Goal: Task Accomplishment & Management: Complete application form

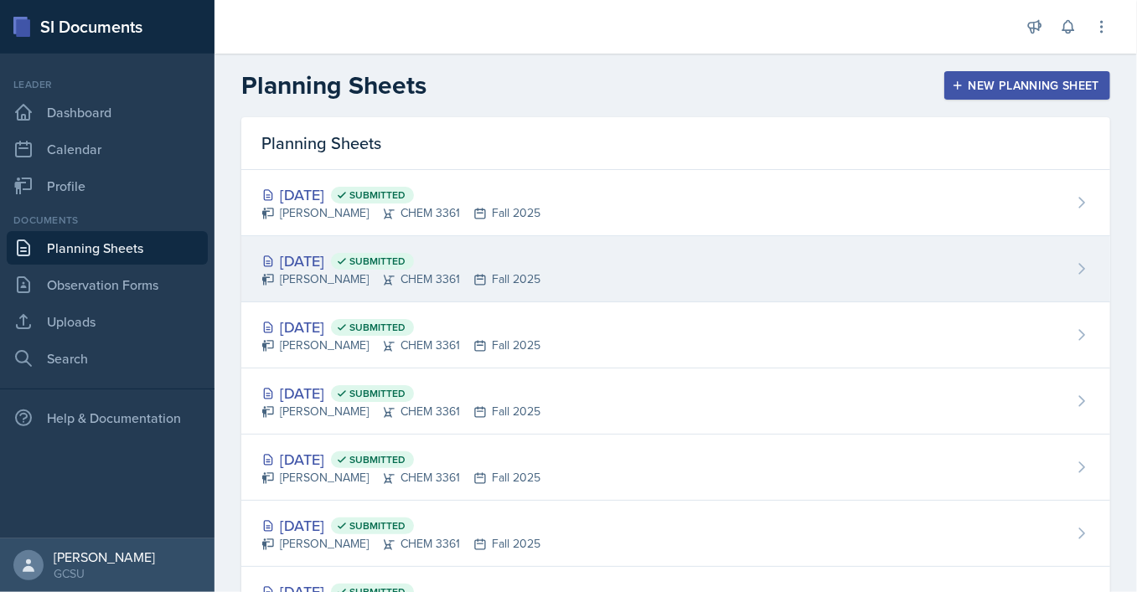
click at [622, 262] on div "[DATE] Submitted [PERSON_NAME] CHEM 3361 Fall 2025" at bounding box center [675, 269] width 869 height 66
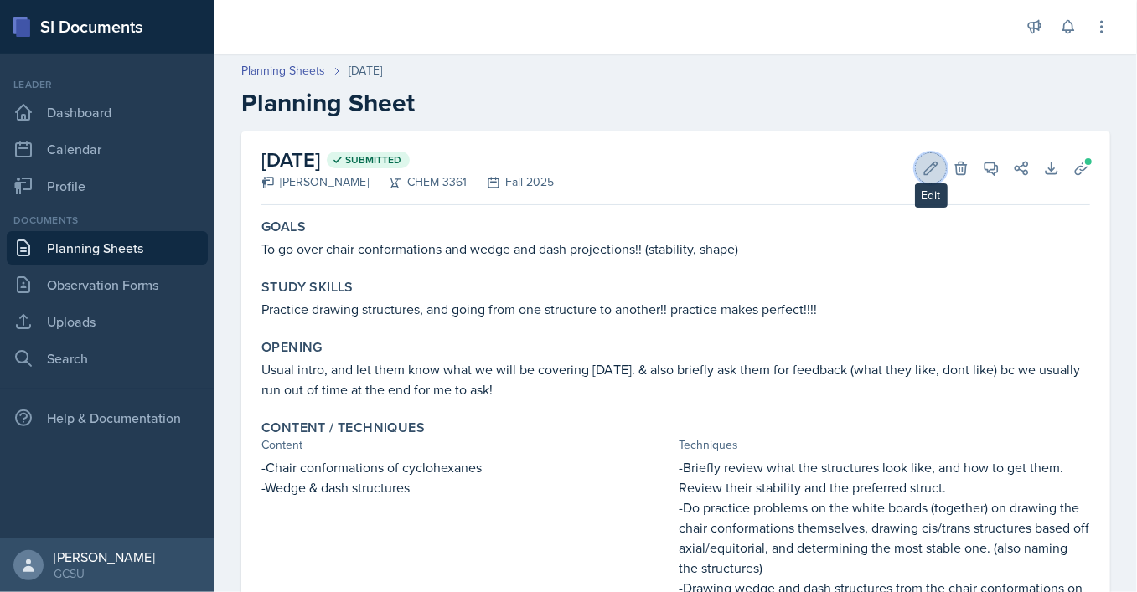
click at [929, 174] on icon at bounding box center [930, 168] width 17 height 17
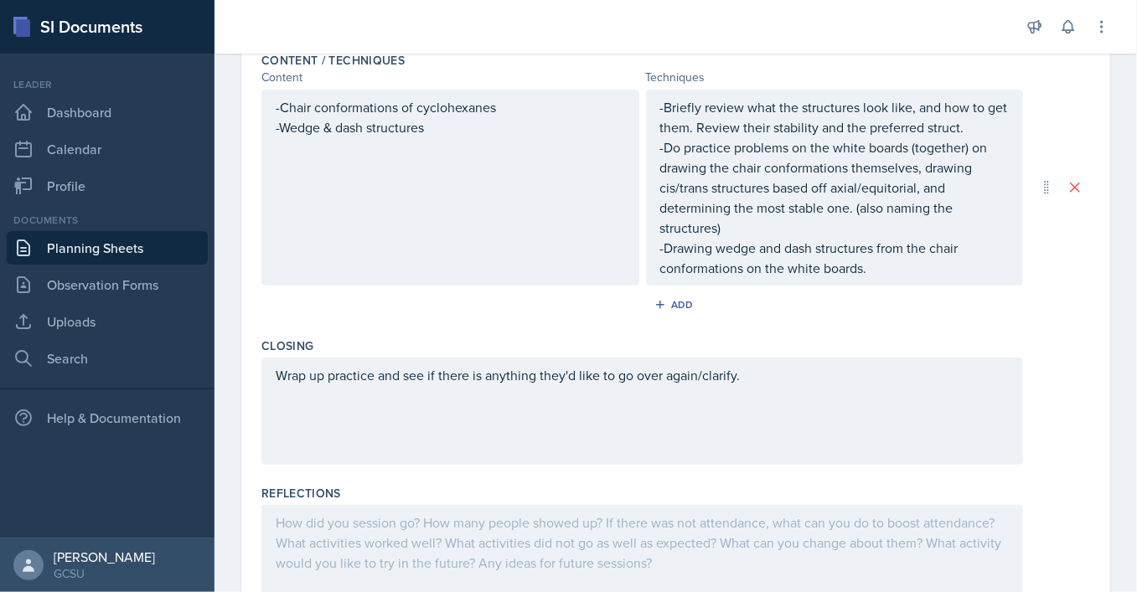
scroll to position [611, 0]
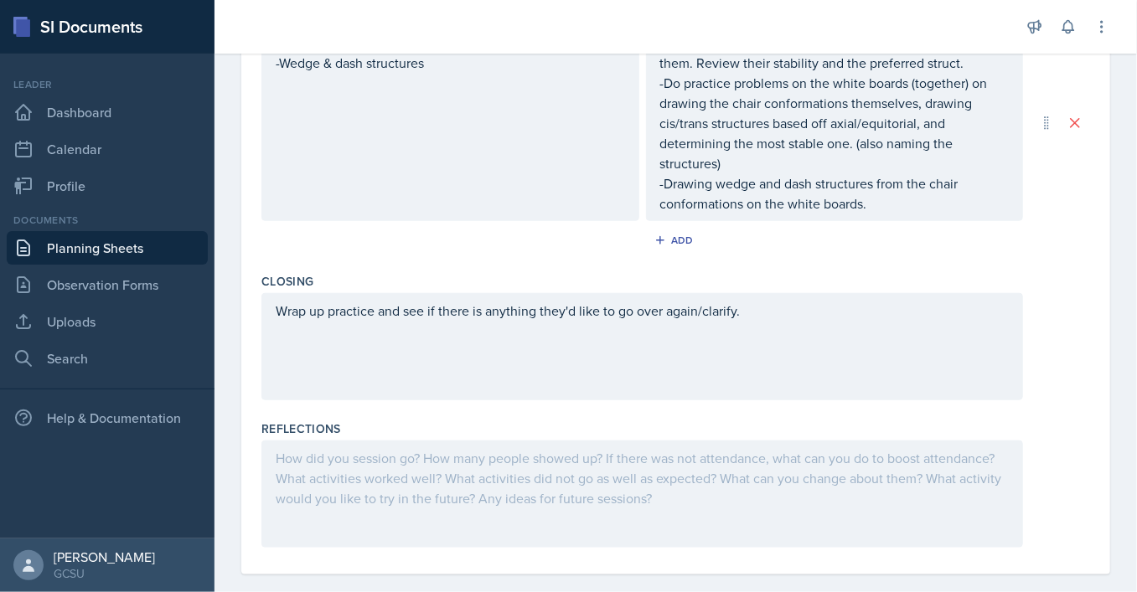
click at [421, 443] on div at bounding box center [641, 494] width 761 height 107
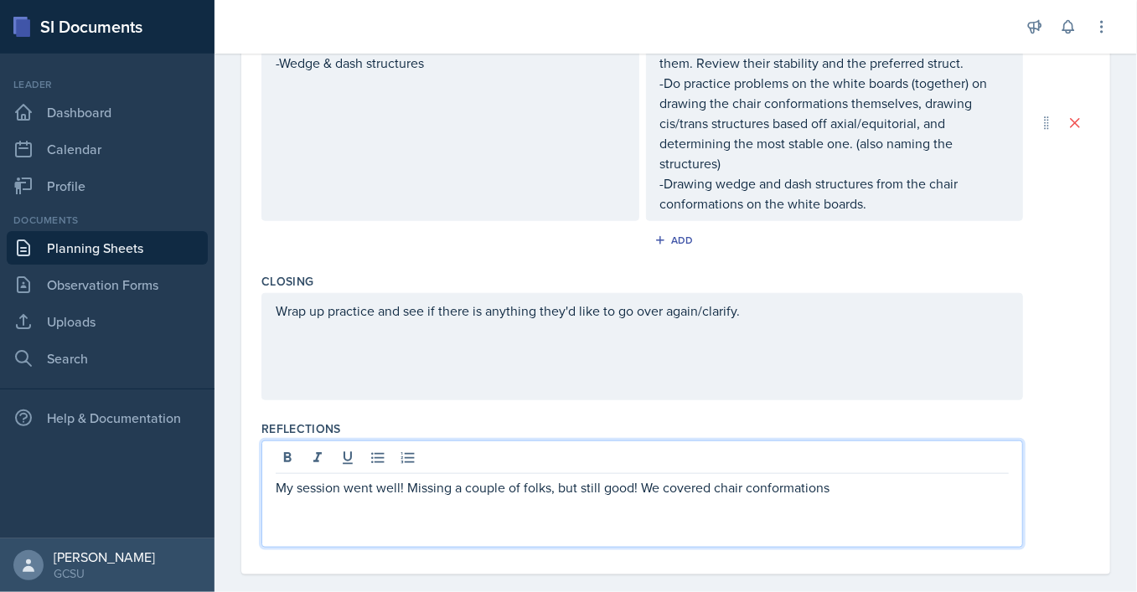
click at [712, 477] on p "My session went well! Missing a couple of folks, but still good! We covered cha…" at bounding box center [642, 487] width 733 height 20
click at [906, 477] on p "My session went well! Missing a couple of folks, but still good! We covered all…" at bounding box center [642, 487] width 733 height 20
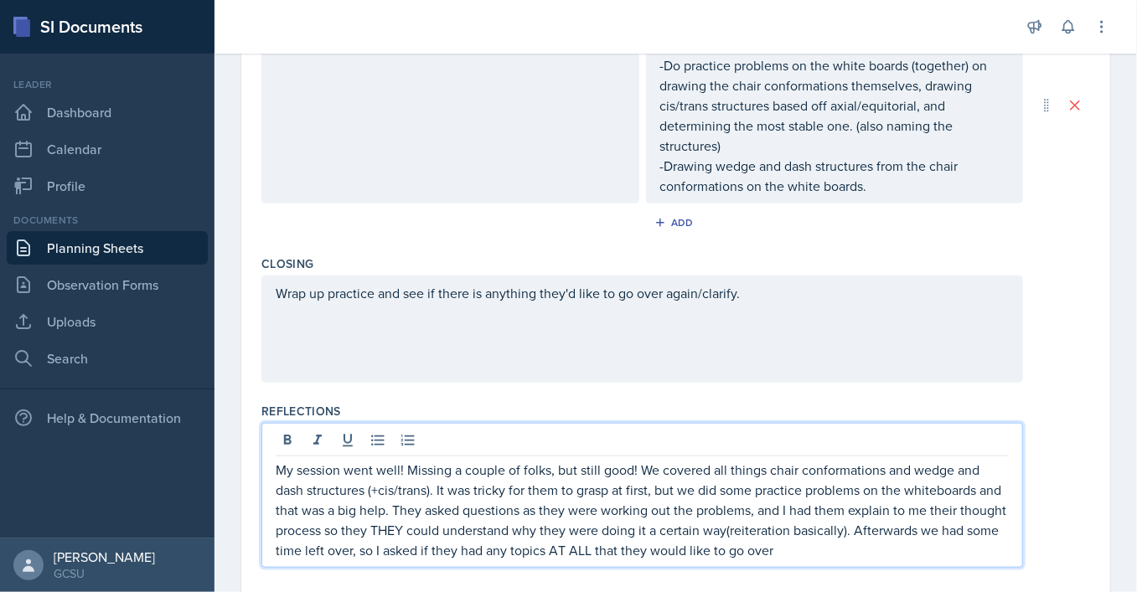
scroll to position [648, 0]
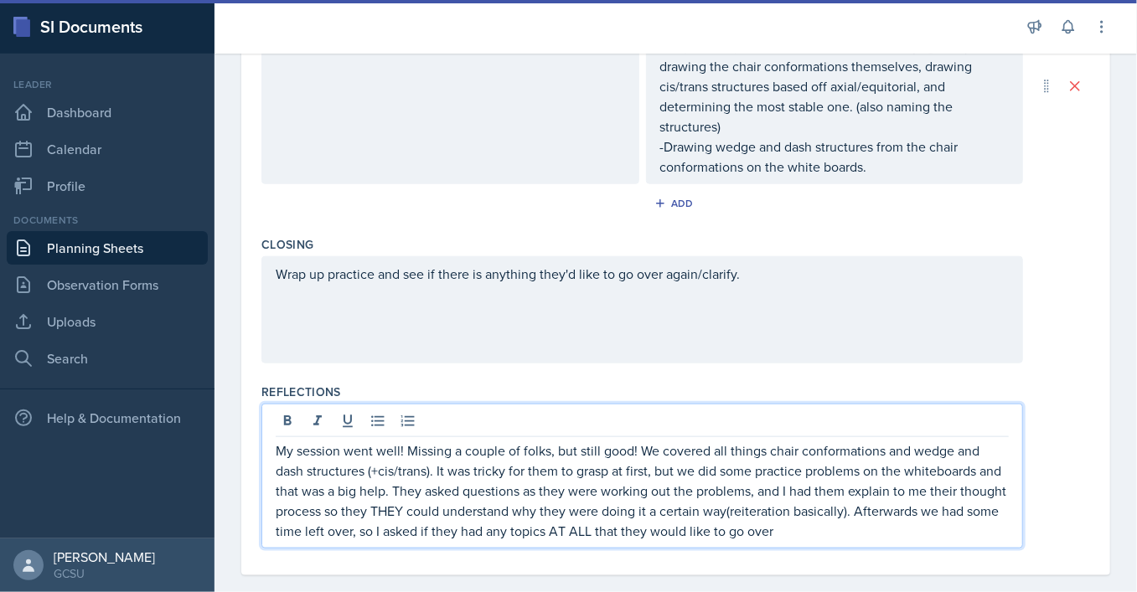
click at [779, 517] on p "My session went well! Missing a couple of folks, but still good! We covered all…" at bounding box center [642, 491] width 733 height 101
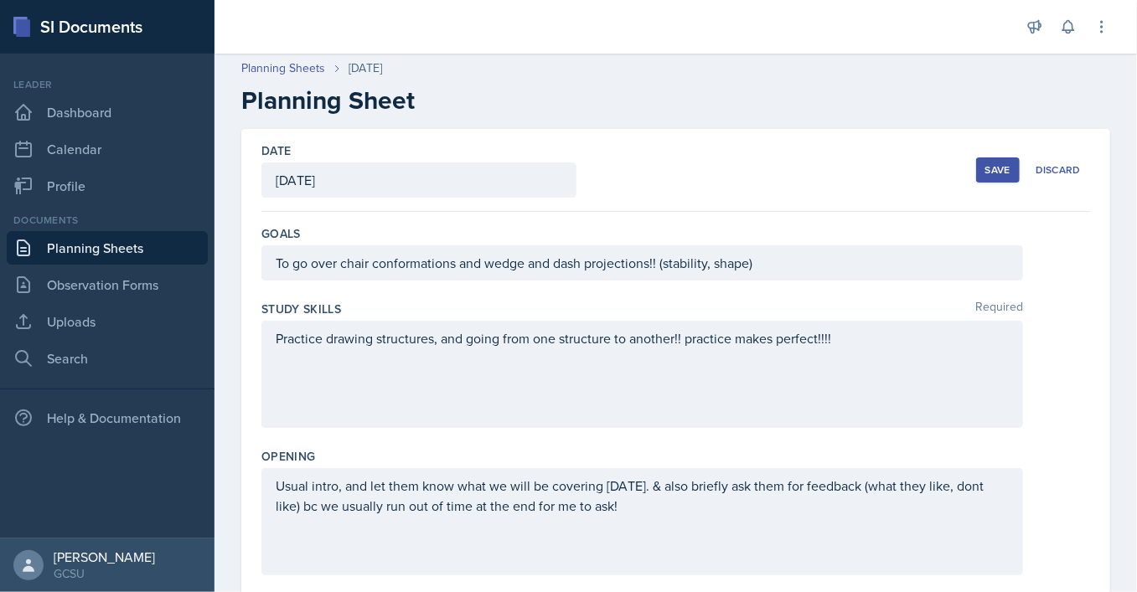
scroll to position [0, 0]
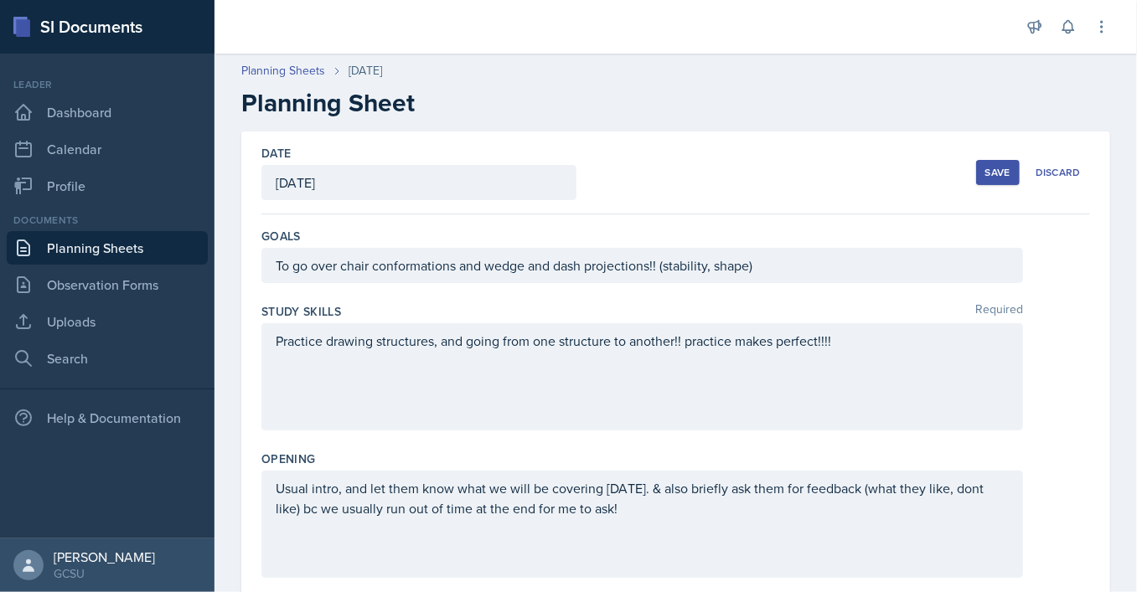
click at [1009, 170] on div "Save" at bounding box center [997, 172] width 25 height 13
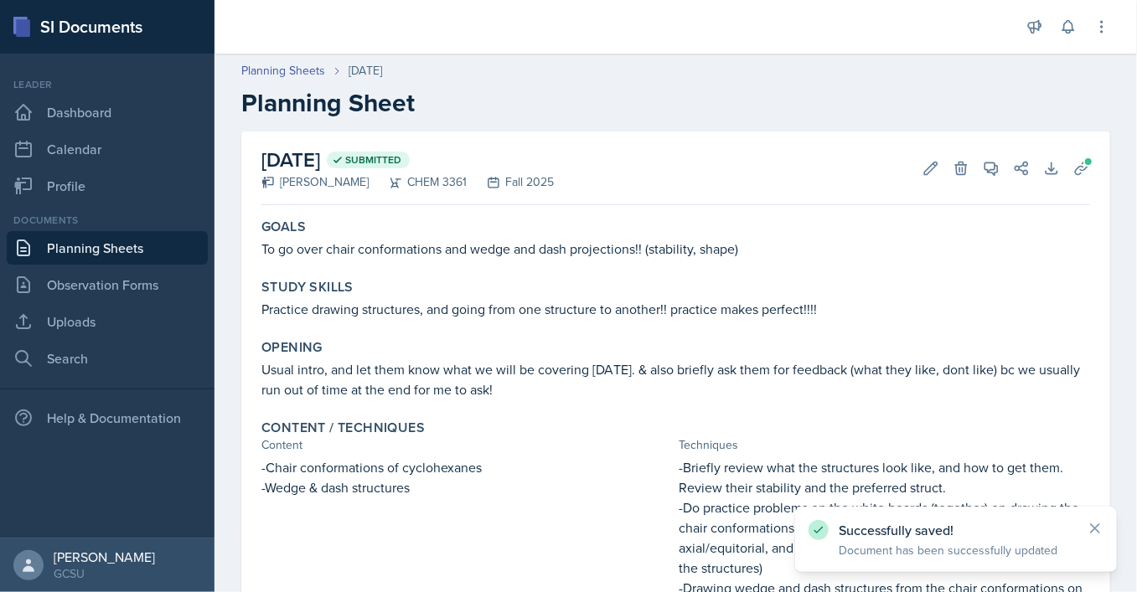
scroll to position [313, 0]
